Goal: Task Accomplishment & Management: Use online tool/utility

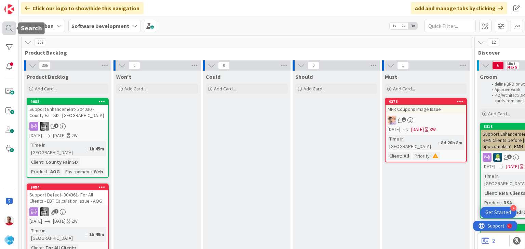
click at [7, 28] on div at bounding box center [9, 29] width 14 height 14
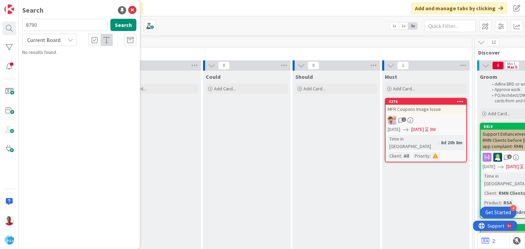
type input "8790"
click at [88, 61] on span "Lowes Signature App Update" at bounding box center [77, 60] width 59 height 6
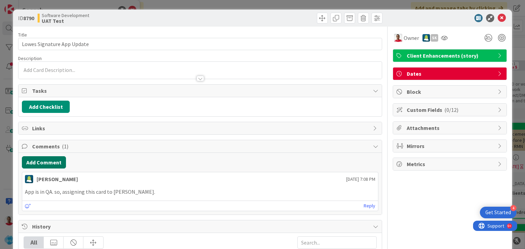
click at [52, 162] on button "Add Comment" at bounding box center [44, 162] width 44 height 12
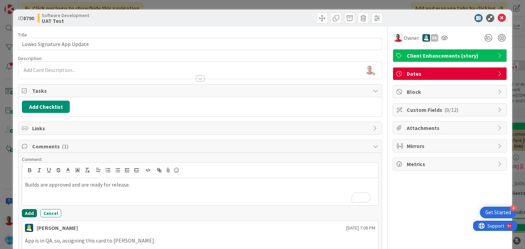
click at [30, 211] on button "Add" at bounding box center [29, 213] width 15 height 8
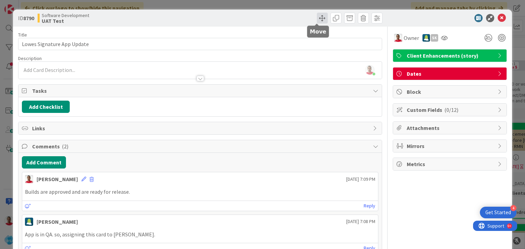
click at [318, 19] on span at bounding box center [322, 18] width 11 height 11
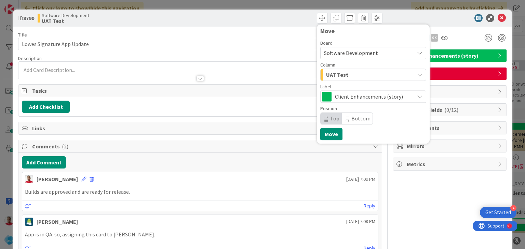
click at [352, 73] on div "UAT Test" at bounding box center [369, 74] width 90 height 11
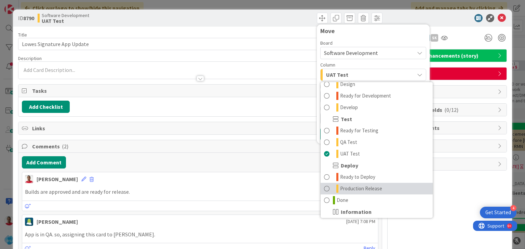
scroll to position [171, 0]
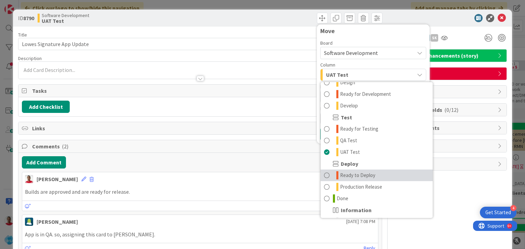
click at [361, 177] on span "Ready to Deploy" at bounding box center [357, 175] width 35 height 8
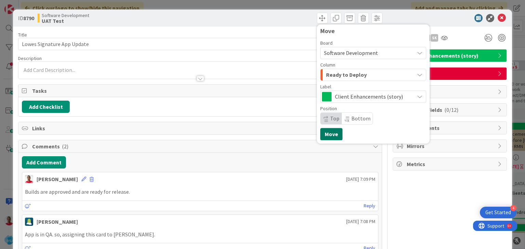
click at [331, 134] on button "Move" at bounding box center [331, 134] width 22 height 12
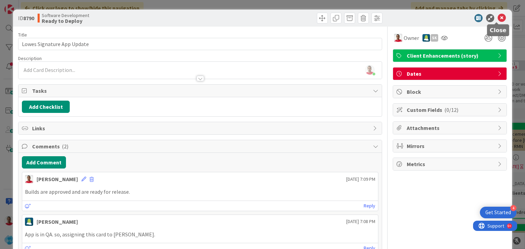
drag, startPoint x: 497, startPoint y: 18, endPoint x: 493, endPoint y: 22, distance: 5.1
click at [497, 17] on icon at bounding box center [501, 18] width 8 height 8
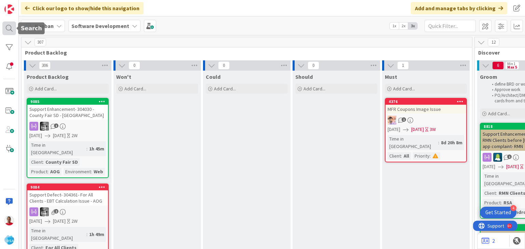
click at [8, 27] on div at bounding box center [9, 29] width 14 height 14
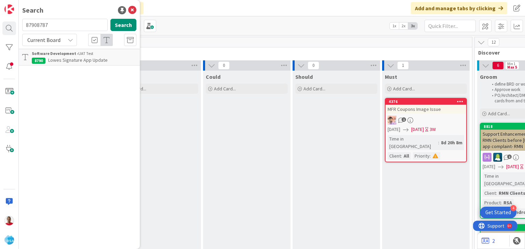
drag, startPoint x: 57, startPoint y: 27, endPoint x: 0, endPoint y: 27, distance: 57.4
click at [0, 27] on div "Search 87908787 Search Current Board Software Development › UAT Test 8790 Lowes…" at bounding box center [9, 124] width 19 height 249
type input "8787"
click at [90, 61] on span "Lowes Market APP Update -" at bounding box center [76, 60] width 56 height 6
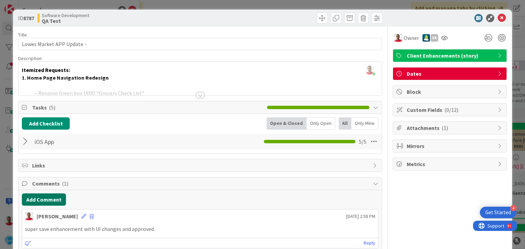
click at [48, 200] on button "Add Comment" at bounding box center [44, 200] width 44 height 12
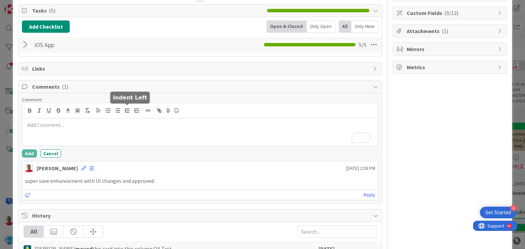
scroll to position [102, 0]
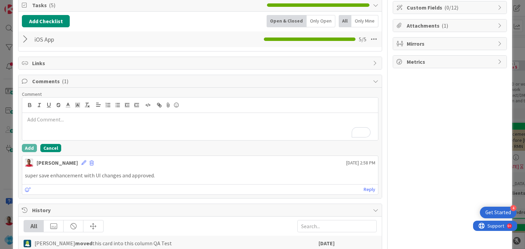
click at [46, 147] on button "Cancel" at bounding box center [50, 148] width 21 height 8
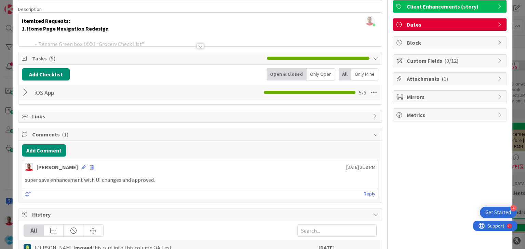
scroll to position [0, 0]
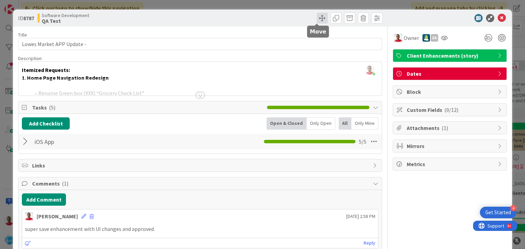
click at [318, 19] on span at bounding box center [322, 18] width 11 height 11
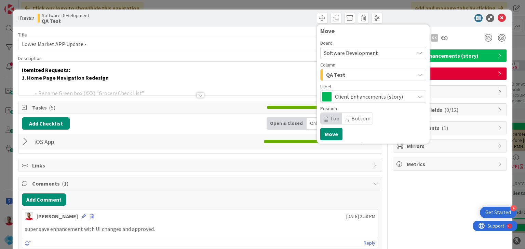
click at [338, 54] on span "Software Development" at bounding box center [351, 53] width 54 height 7
click at [335, 73] on span "QA Test" at bounding box center [335, 74] width 19 height 9
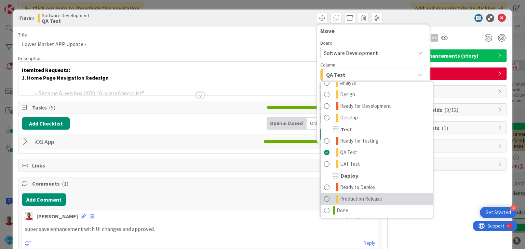
scroll to position [171, 0]
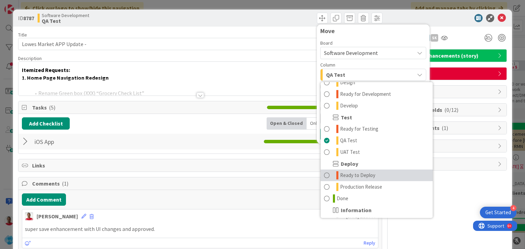
click at [344, 176] on span "Ready to Deploy" at bounding box center [357, 175] width 35 height 8
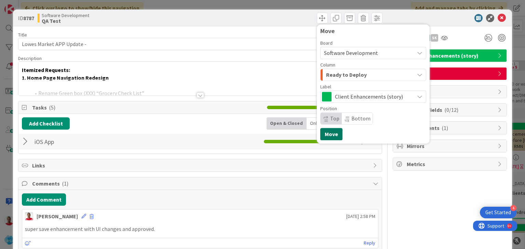
click at [330, 137] on button "Move" at bounding box center [331, 134] width 22 height 12
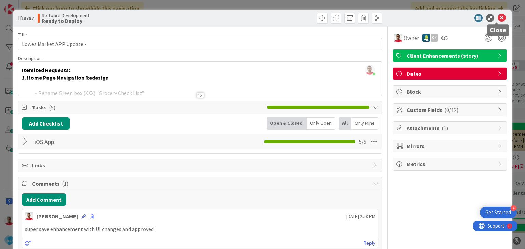
click at [497, 18] on icon at bounding box center [501, 18] width 8 height 8
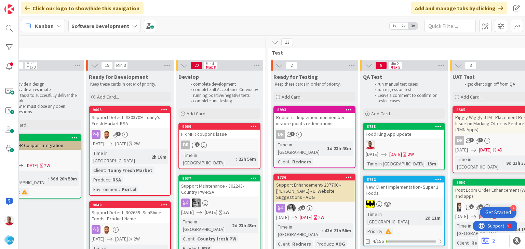
scroll to position [0, 856]
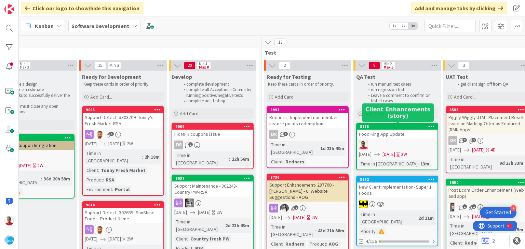
click at [379, 124] on div "8788" at bounding box center [399, 126] width 78 height 5
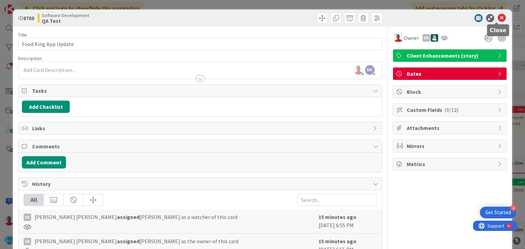
click at [497, 18] on icon at bounding box center [501, 18] width 8 height 8
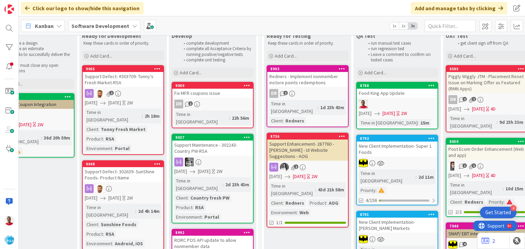
scroll to position [0, 856]
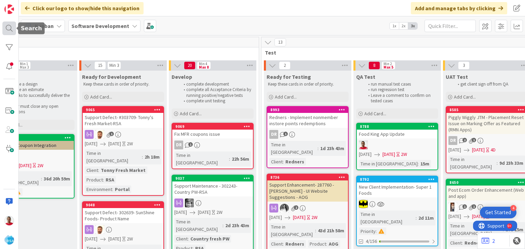
click at [10, 29] on div at bounding box center [9, 29] width 14 height 14
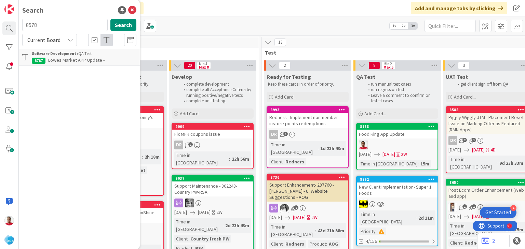
type input "8578"
click at [71, 61] on span "RMN New UI Update- [PERSON_NAME] Marketplace" at bounding box center [78, 63] width 92 height 13
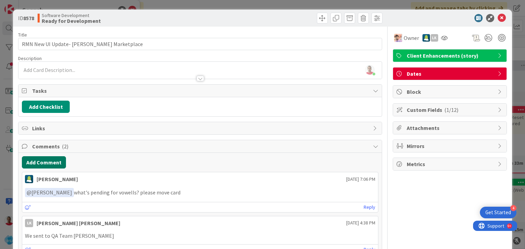
click at [37, 162] on button "Add Comment" at bounding box center [44, 162] width 44 height 12
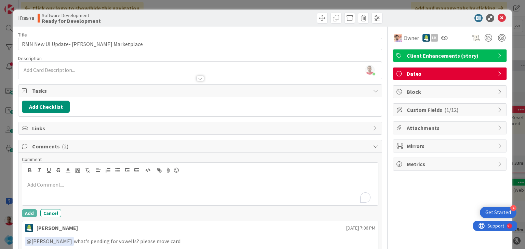
click at [120, 185] on p "To enrich screen reader interactions, please activate Accessibility in Grammarl…" at bounding box center [200, 185] width 350 height 8
click at [30, 212] on button "Add" at bounding box center [29, 213] width 15 height 8
